Goal: Information Seeking & Learning: Check status

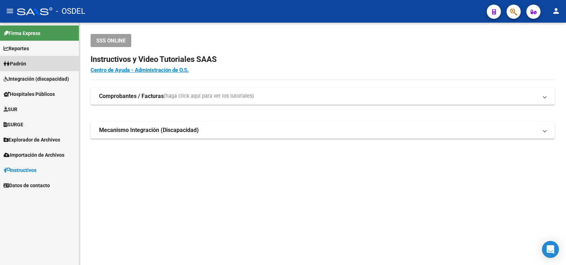
click at [19, 62] on span "Padrón" at bounding box center [15, 64] width 23 height 8
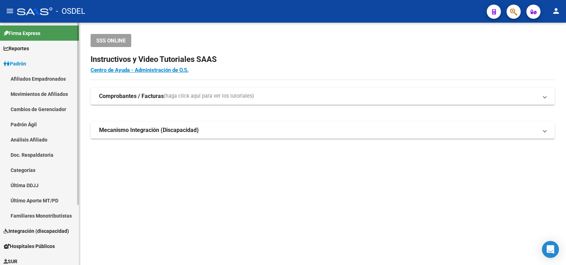
click at [29, 138] on link "Análisis Afiliado" at bounding box center [39, 139] width 79 height 15
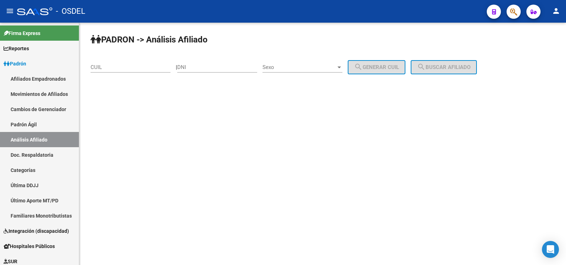
click at [197, 66] on input "DNI" at bounding box center [217, 67] width 80 height 6
type input "34534827"
click at [341, 68] on div at bounding box center [340, 68] width 4 height 2
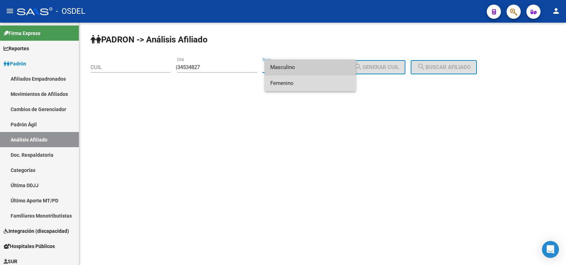
drag, startPoint x: 289, startPoint y: 82, endPoint x: 336, endPoint y: 71, distance: 48.6
click at [289, 82] on span "Femenino" at bounding box center [310, 83] width 80 height 16
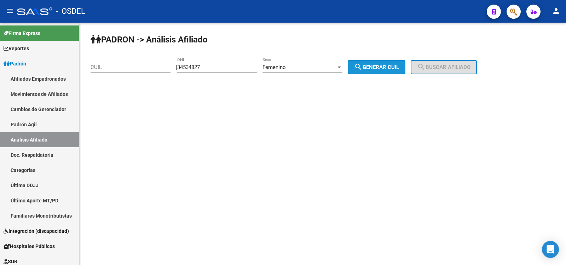
click at [399, 66] on span "search Generar CUIL" at bounding box center [376, 67] width 45 height 6
type input "27-34534827-7"
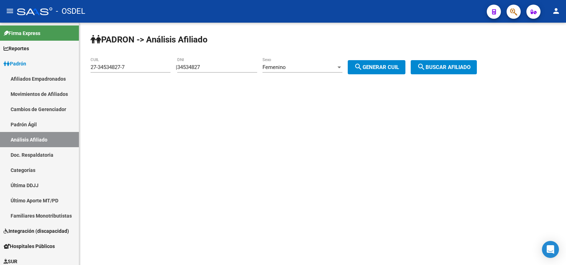
click at [463, 70] on span "search Buscar afiliado" at bounding box center [443, 67] width 53 height 6
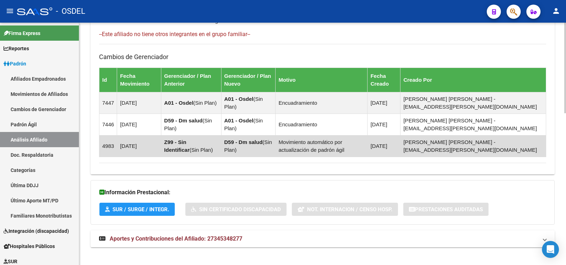
scroll to position [405, 0]
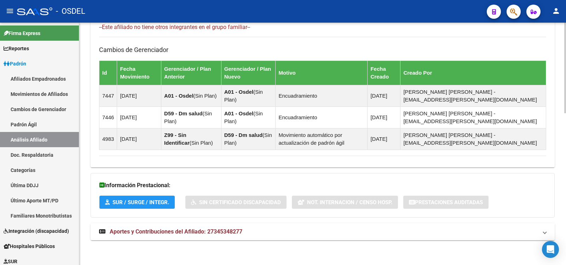
click at [169, 232] on span "Aportes y Contribuciones del Afiliado: 27345348277" at bounding box center [176, 231] width 133 height 7
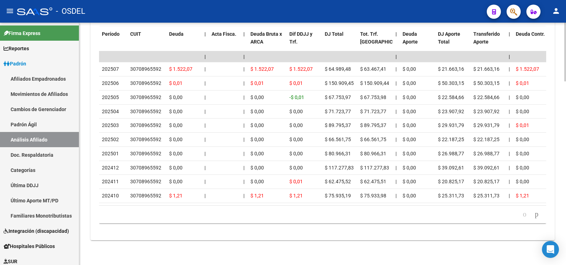
scroll to position [724, 0]
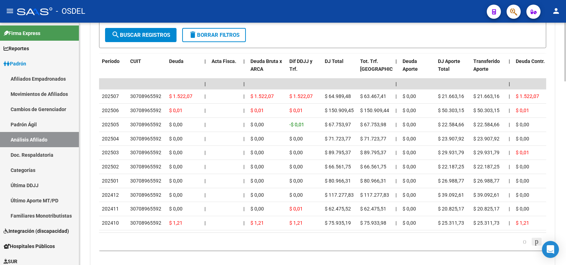
click at [535, 246] on icon "go to next page" at bounding box center [537, 241] width 6 height 8
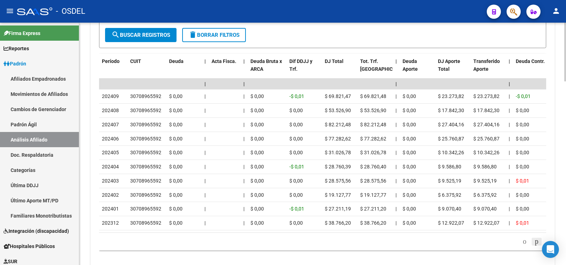
click at [537, 246] on icon "go to next page" at bounding box center [537, 241] width 6 height 8
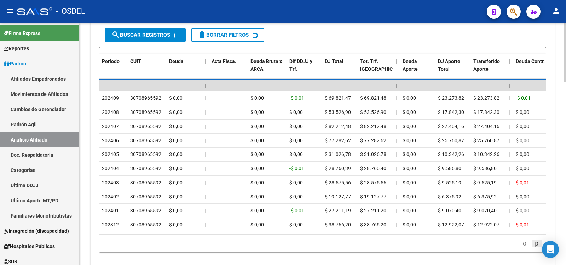
click at [537, 249] on div "179.769.313.486.231.570.000.000.000.000.000.000.000.000.000.000.000.000.000.000…" at bounding box center [322, 244] width 447 height 18
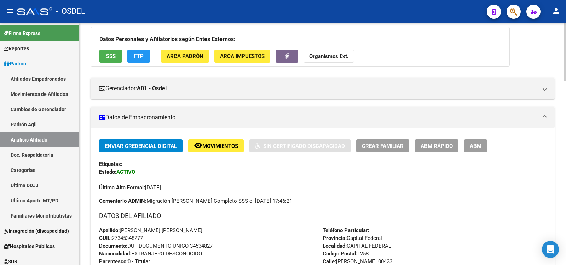
scroll to position [52, 0]
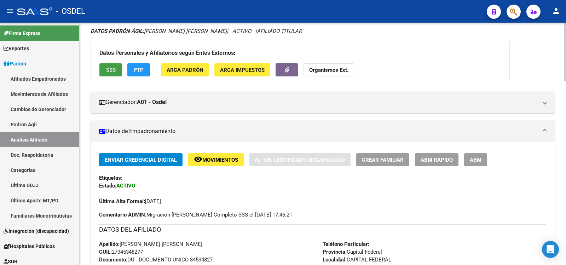
click at [107, 67] on span "SSS" at bounding box center [111, 70] width 10 height 6
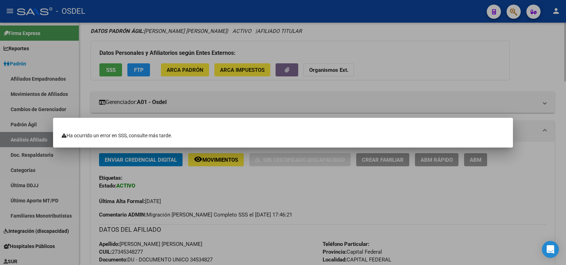
click at [143, 69] on div at bounding box center [283, 132] width 566 height 265
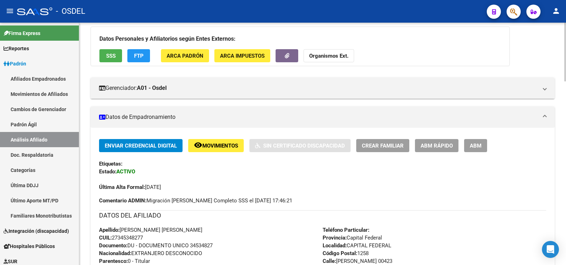
scroll to position [71, 0]
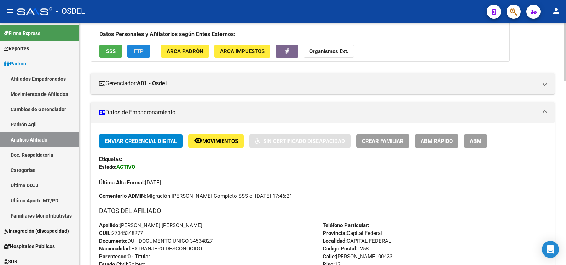
click at [139, 50] on span "FTP" at bounding box center [139, 51] width 10 height 6
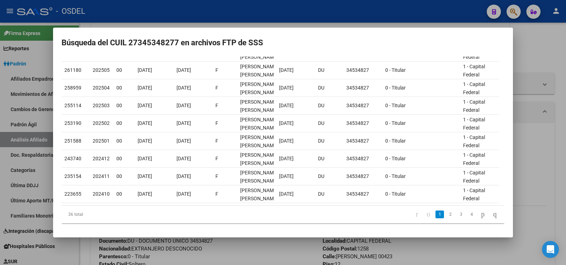
scroll to position [0, 0]
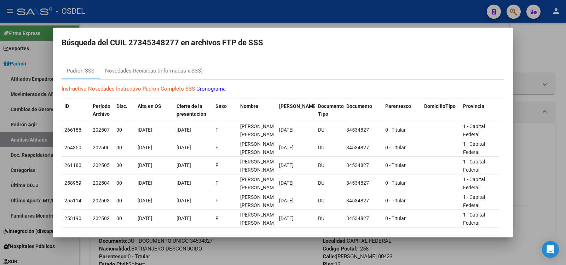
click at [289, 6] on div at bounding box center [283, 132] width 566 height 265
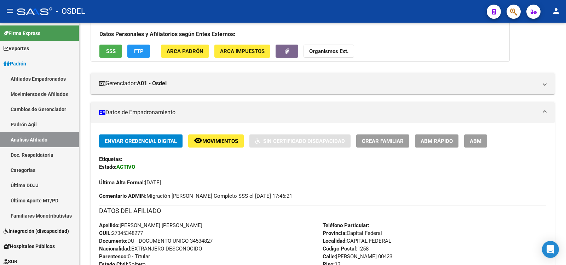
click at [393, 5] on div "- OSDEL" at bounding box center [249, 12] width 464 height 16
click at [557, 12] on mat-icon "person" at bounding box center [556, 11] width 8 height 8
click at [546, 45] on button "exit_to_app Salir" at bounding box center [541, 46] width 43 height 17
